Goal: Transaction & Acquisition: Purchase product/service

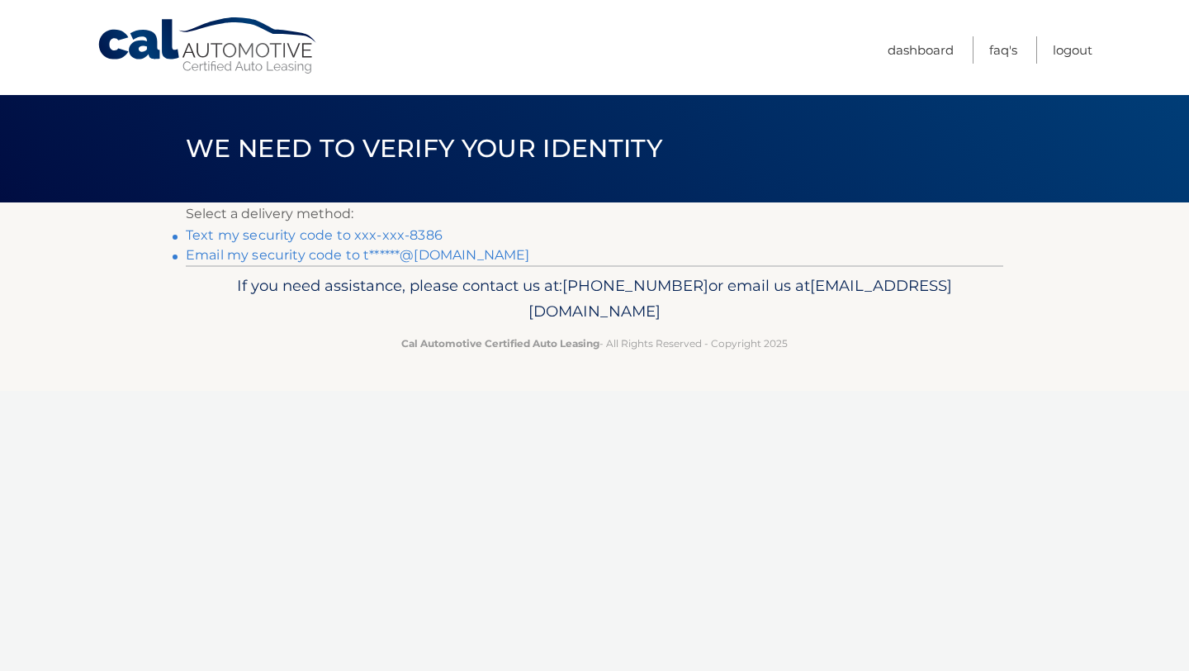
click at [401, 233] on link "Text my security code to xxx-xxx-8386" at bounding box center [314, 235] width 257 height 16
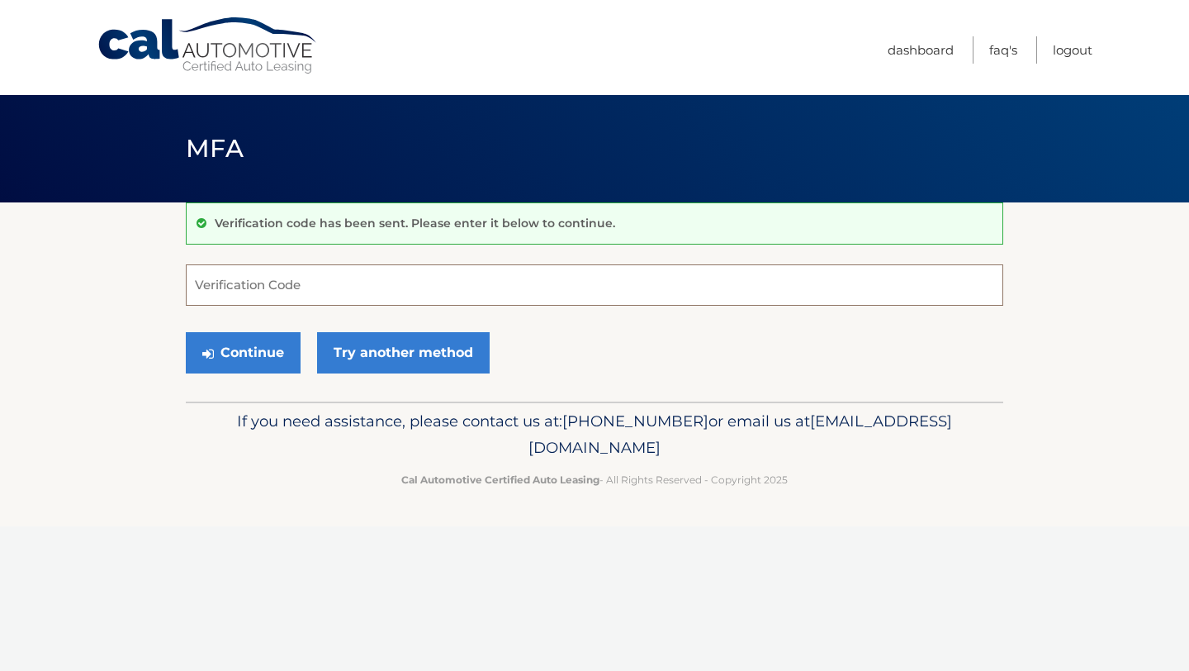
click at [349, 284] on input "Verification Code" at bounding box center [595, 284] width 818 height 41
type input "193685"
click at [267, 348] on button "Continue" at bounding box center [243, 352] width 115 height 41
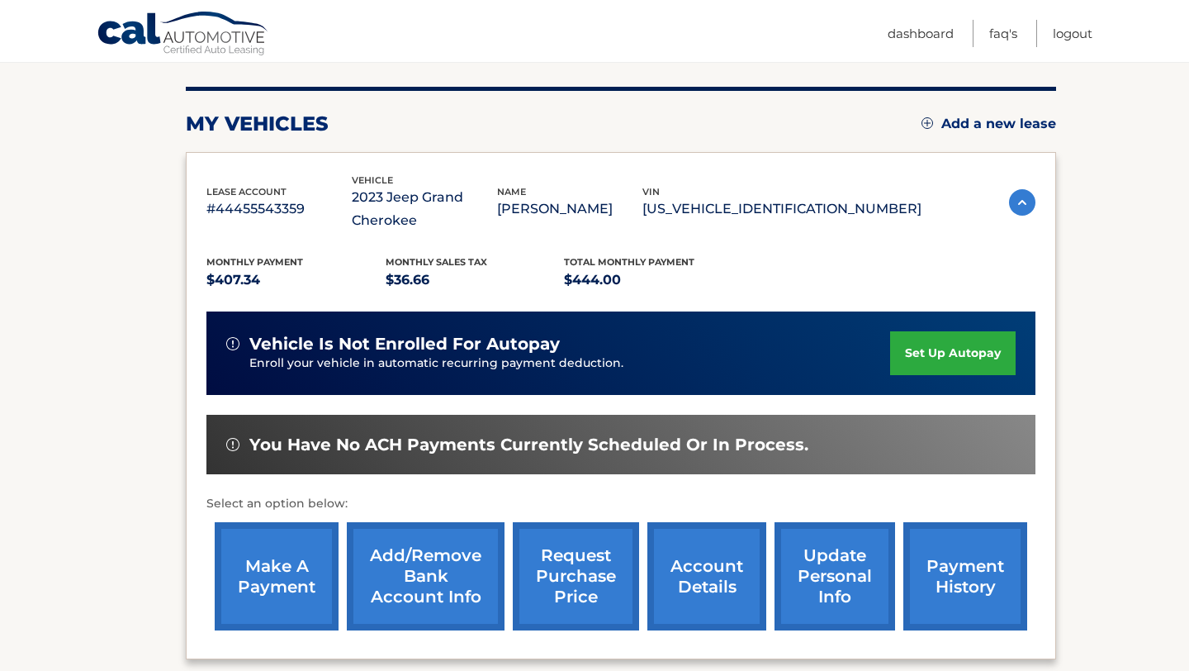
scroll to position [197, 0]
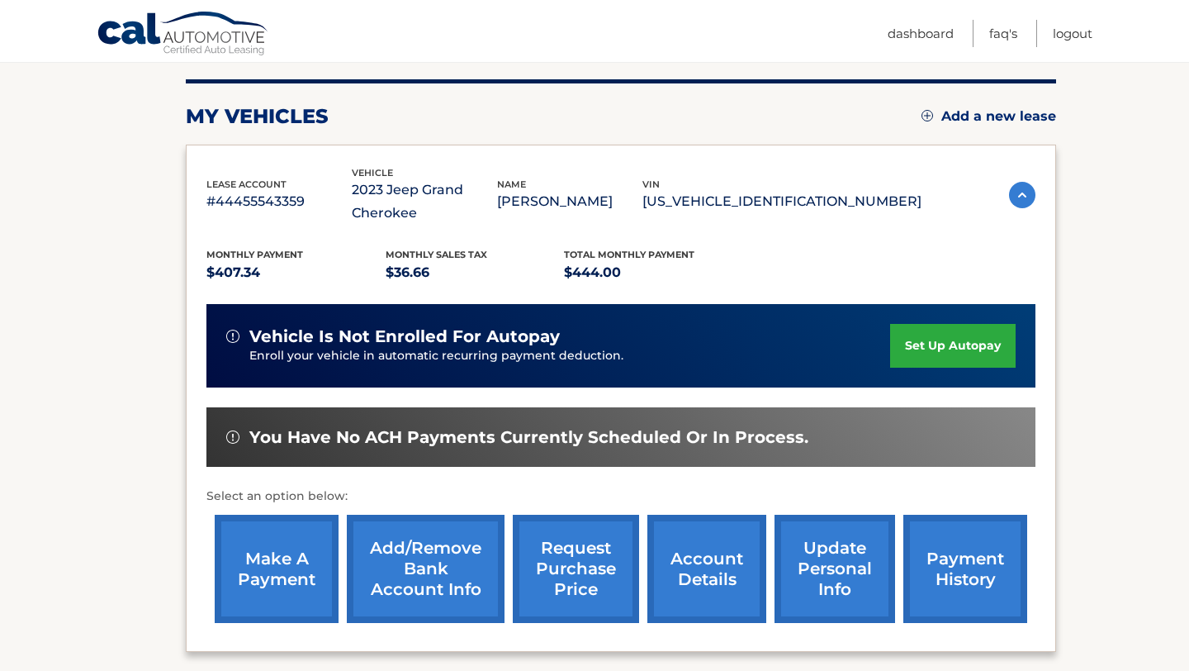
click at [277, 574] on link "make a payment" at bounding box center [277, 569] width 124 height 108
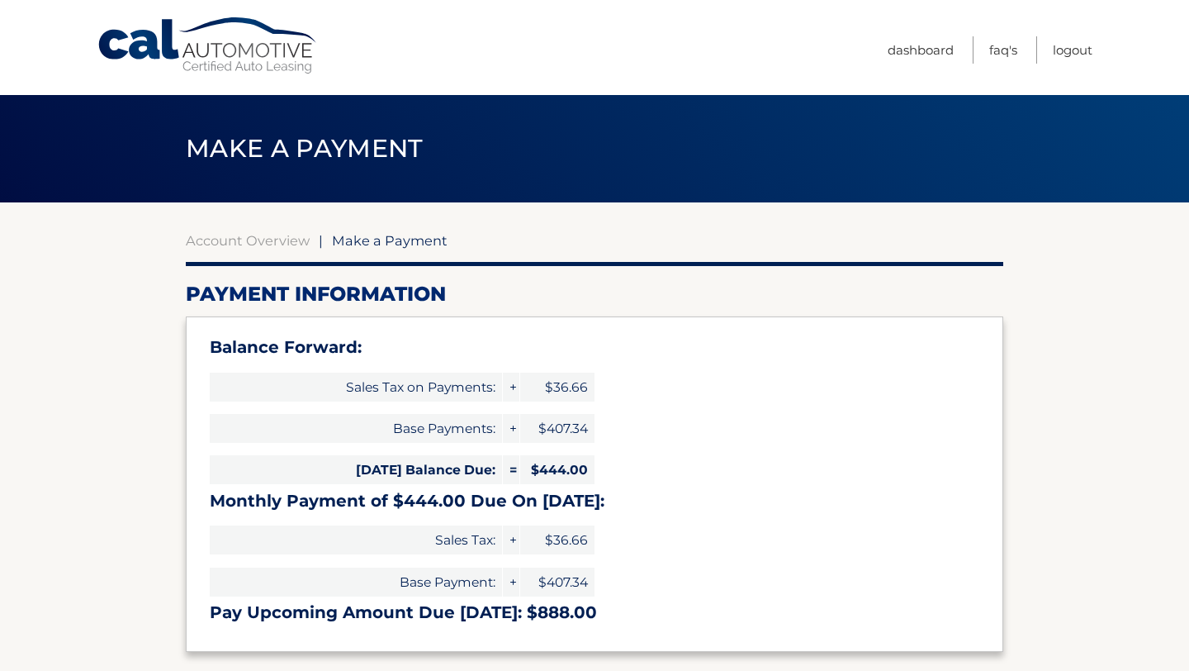
select select "ZjA3NjdmZDItNDRhMi00NDg2LTlhMWYtNzExYWRkNWRiNzdm"
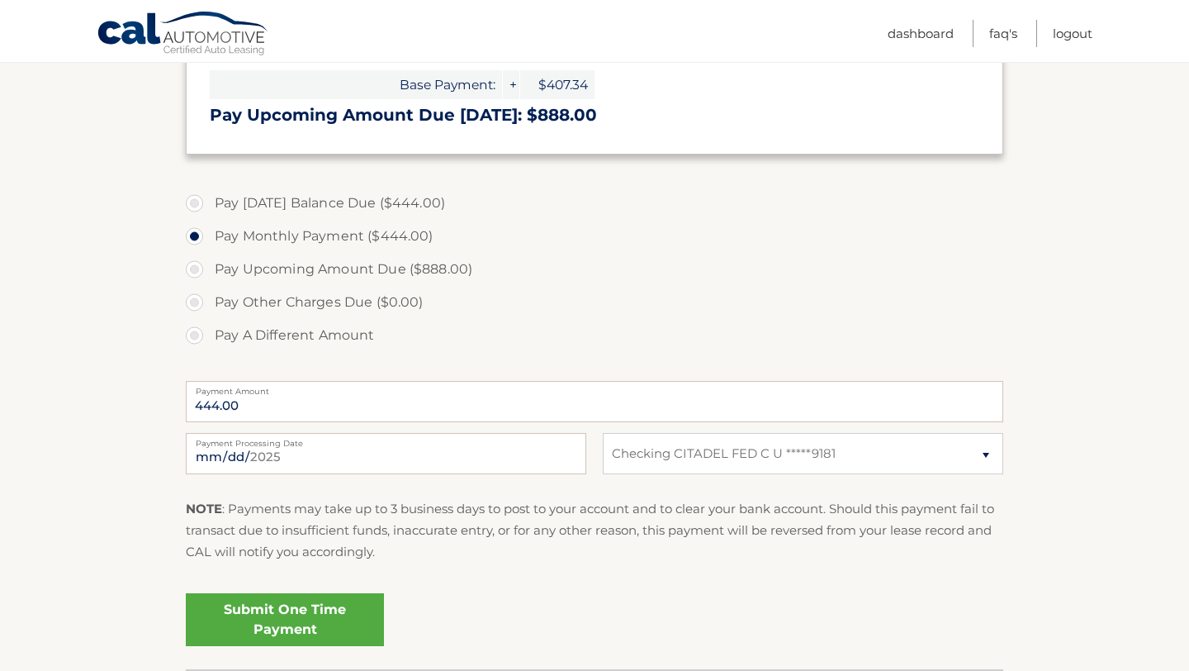
scroll to position [513, 0]
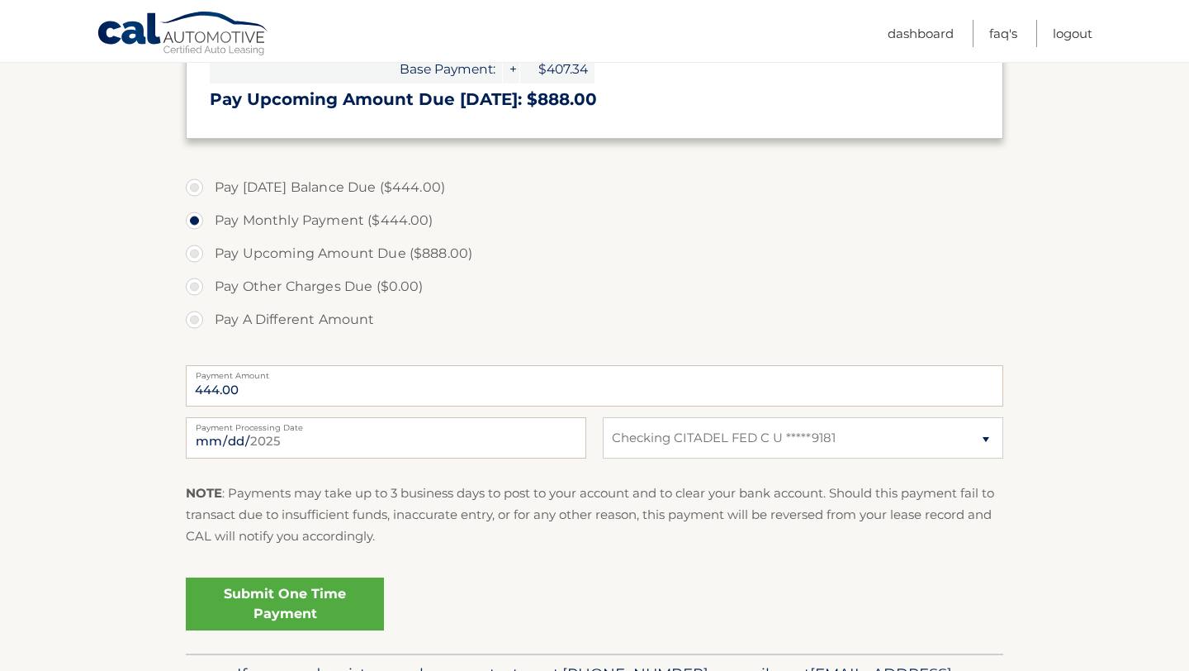
click at [202, 185] on label "Pay Today's Balance Due ($444.00)" at bounding box center [595, 187] width 818 height 33
click at [202, 185] on input "Pay Today's Balance Due ($444.00)" at bounding box center [200, 184] width 17 height 26
radio input "true"
click at [253, 610] on link "Submit One Time Payment" at bounding box center [285, 603] width 198 height 53
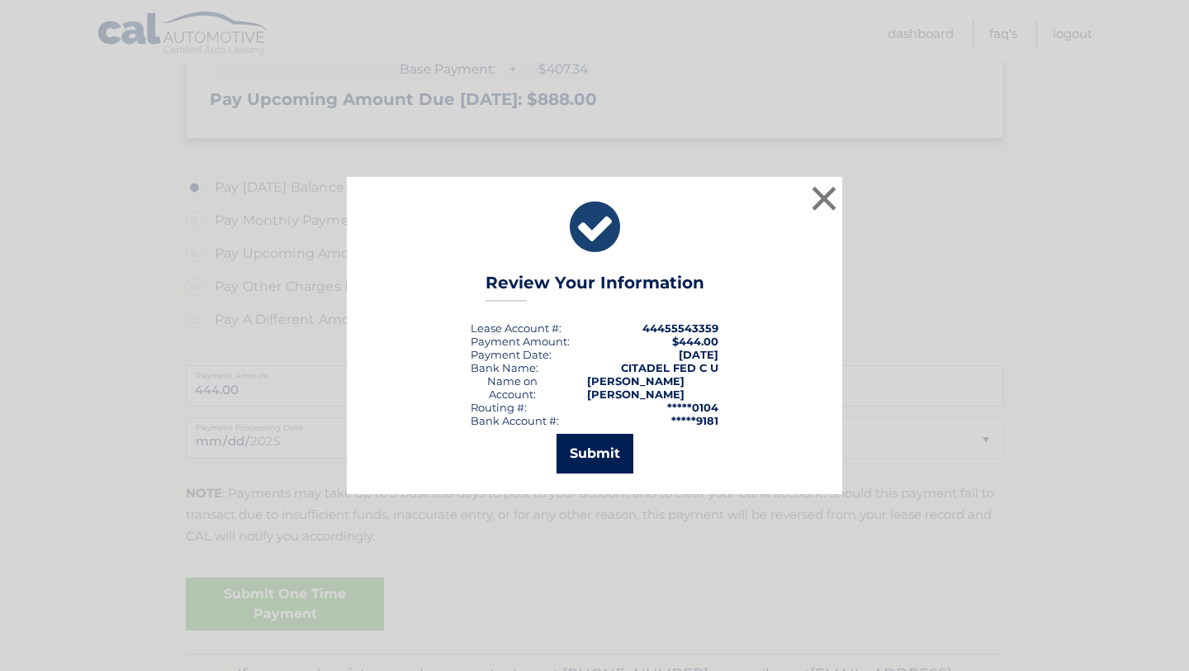
click at [577, 450] on button "Submit" at bounding box center [595, 454] width 77 height 40
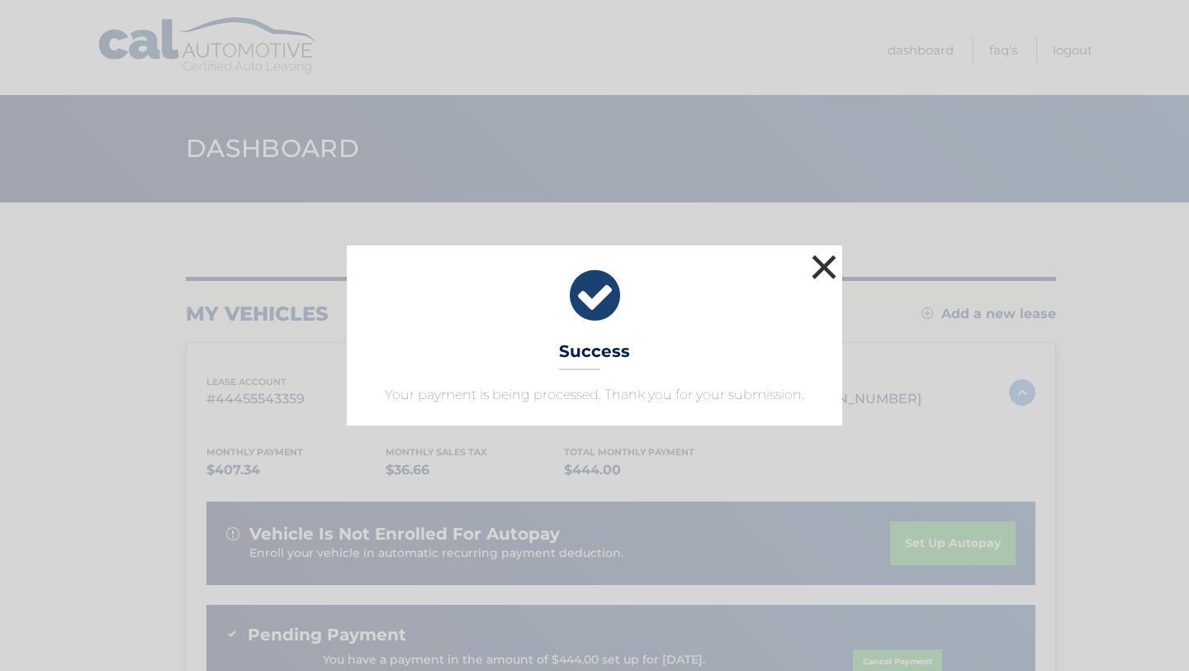
click at [811, 267] on button "×" at bounding box center [824, 266] width 33 height 33
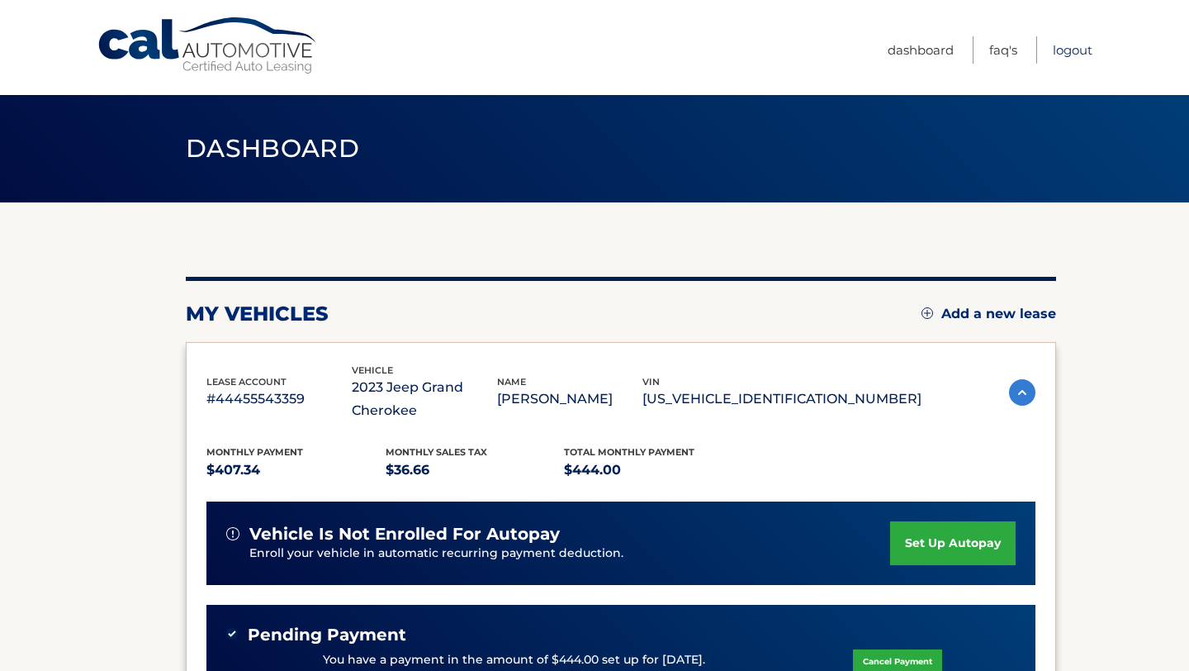
click at [1073, 46] on link "Logout" at bounding box center [1073, 49] width 40 height 27
